Goal: Task Accomplishment & Management: Manage account settings

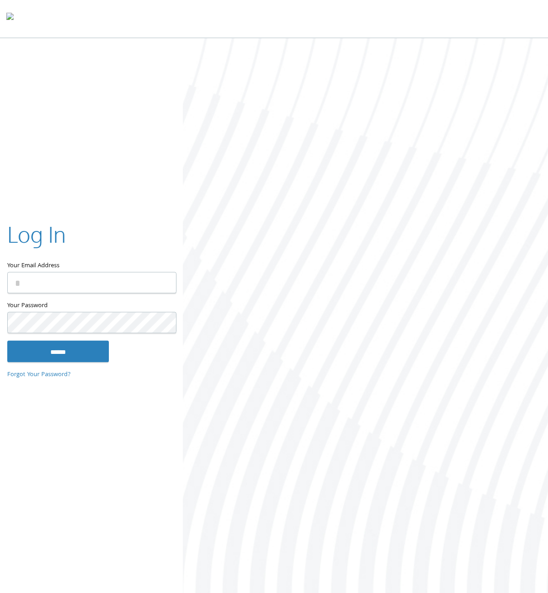
click at [134, 292] on input "Your Email Address" at bounding box center [91, 282] width 169 height 21
click at [0, 580] on com-1password-button at bounding box center [0, 595] width 0 height 0
type input "**********"
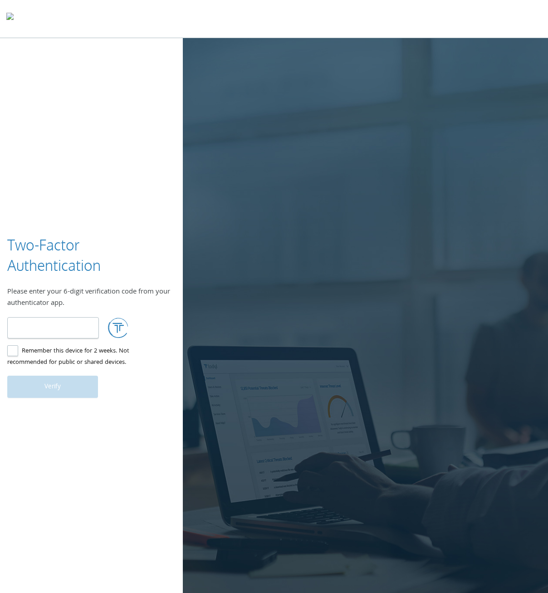
click at [69, 347] on label "Remember this device for 2 weeks. Not recommended for public or shared devices." at bounding box center [87, 357] width 161 height 23
